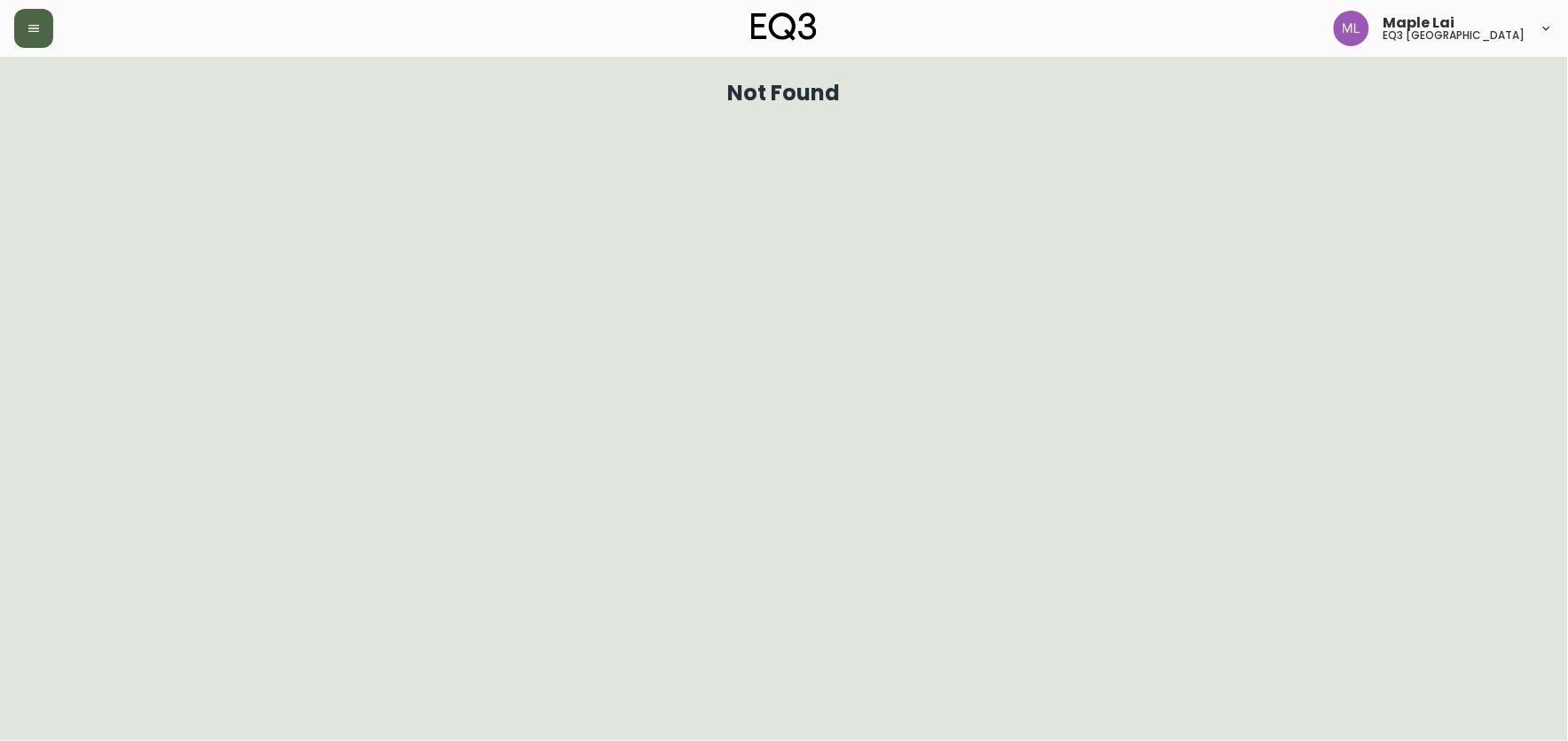
click at [15, 17] on button "button" at bounding box center [34, 28] width 39 height 39
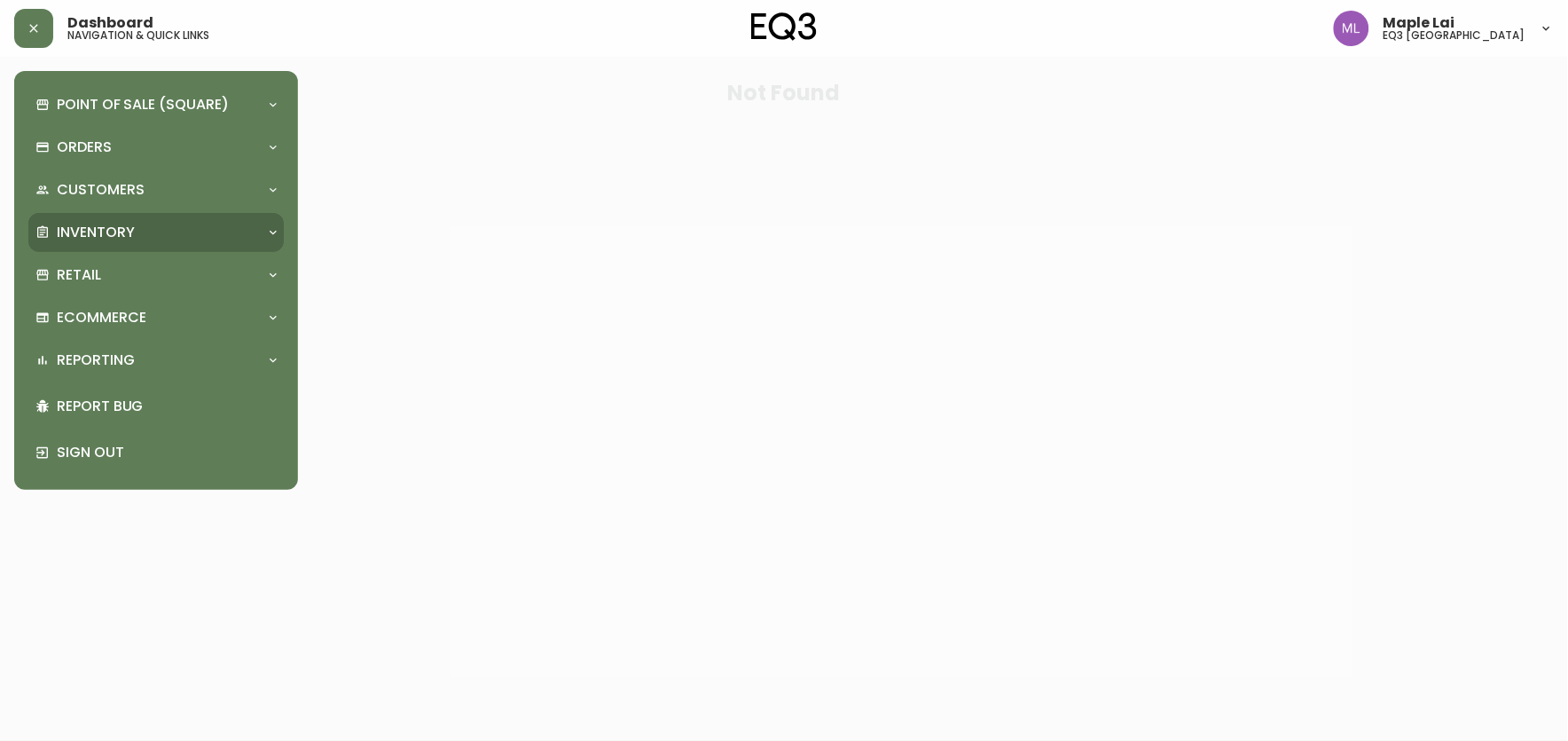
click at [102, 235] on p "Inventory" at bounding box center [95, 232] width 78 height 19
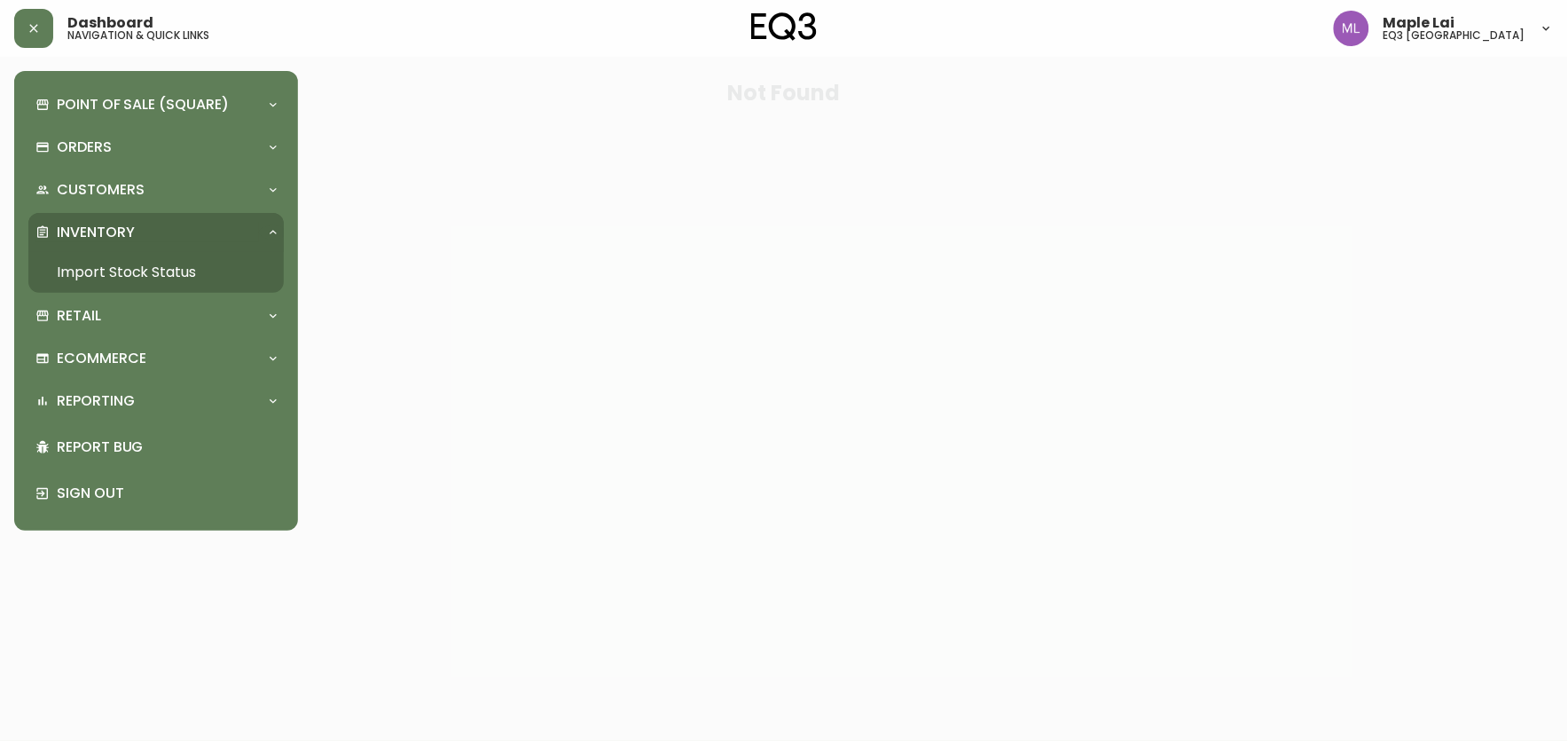
click at [153, 267] on link "Import Stock Status" at bounding box center [156, 272] width 256 height 41
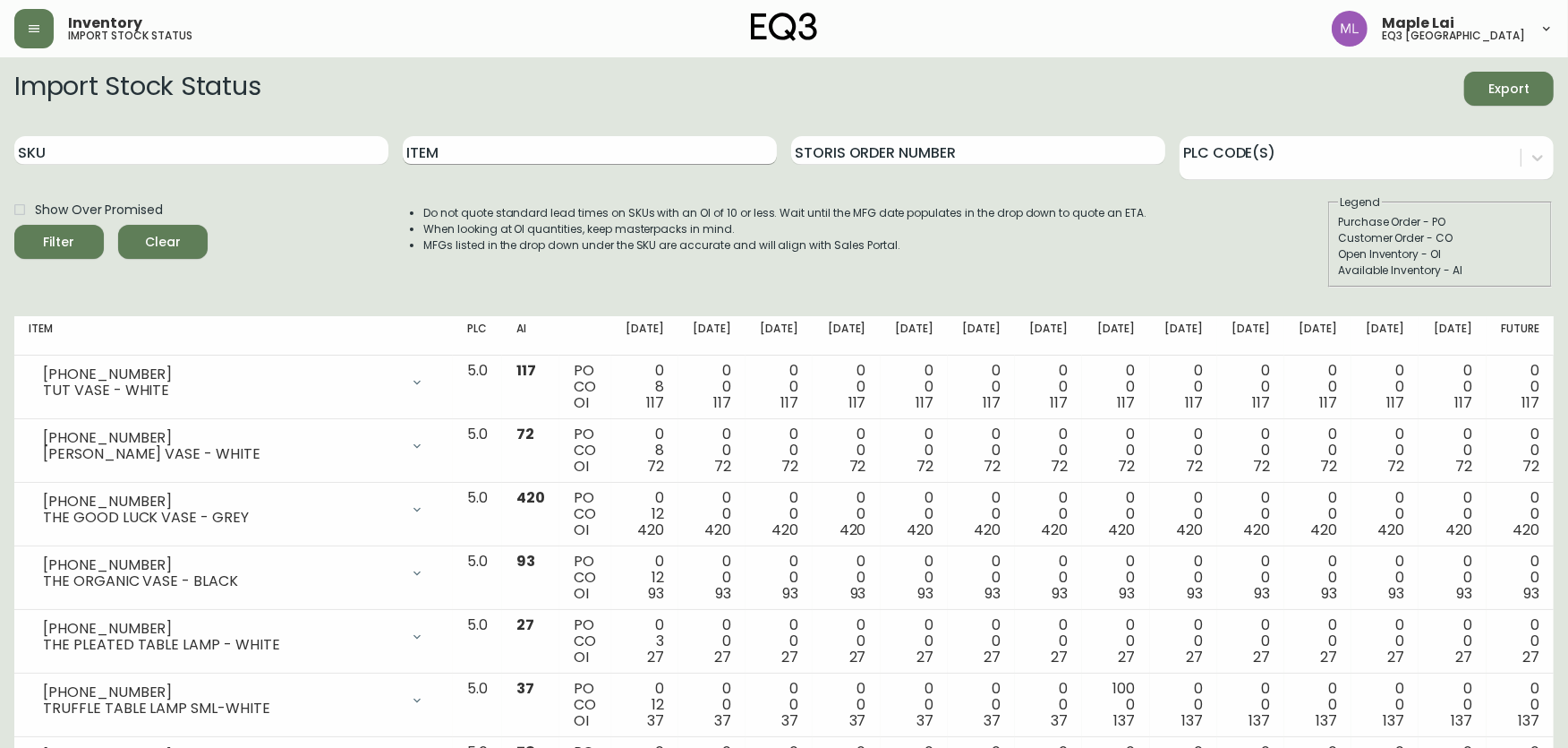
click at [473, 157] on input "Item" at bounding box center [590, 150] width 374 height 29
type input "BAN"
click at [15, 225] on button "Filter" at bounding box center [59, 242] width 89 height 34
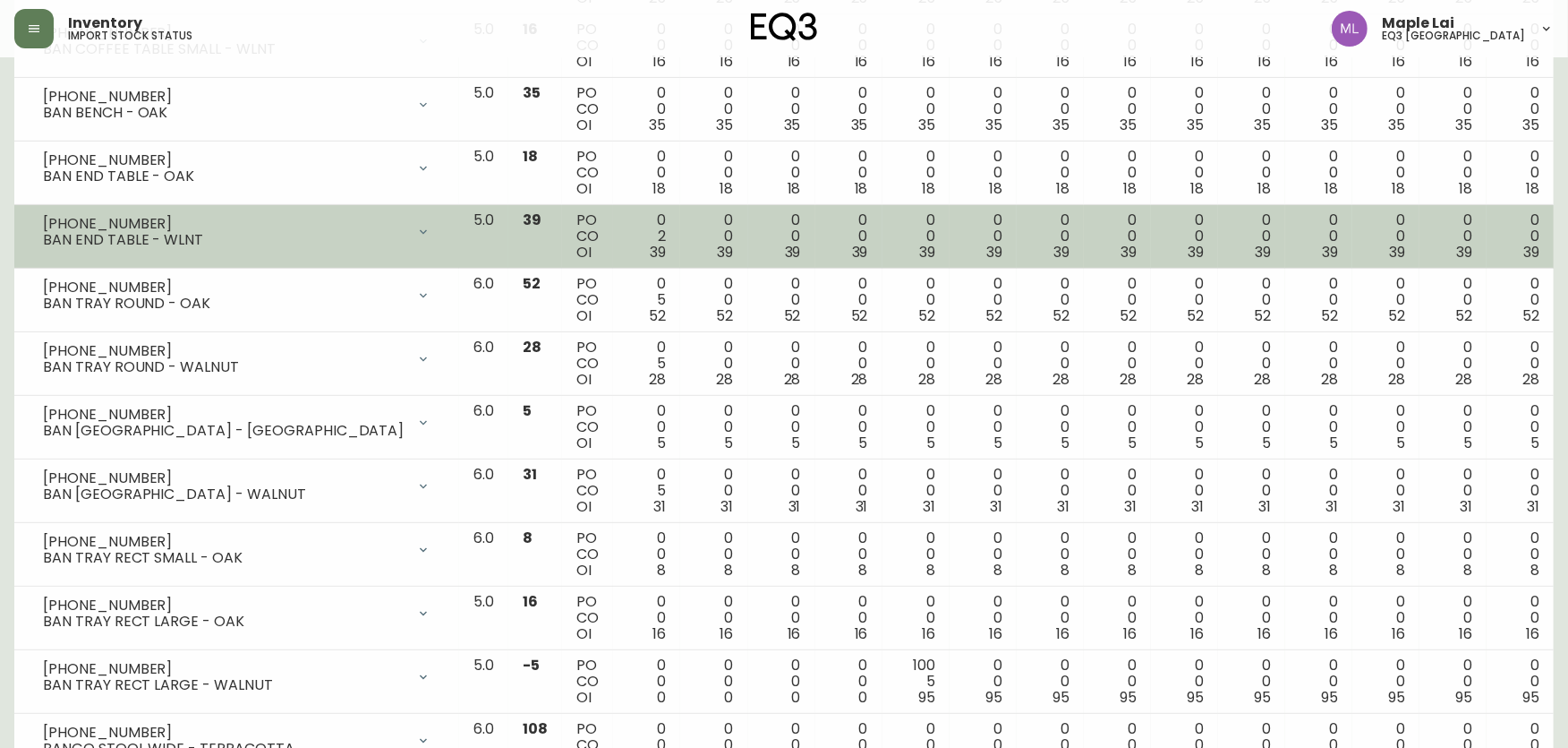
scroll to position [728, 0]
